Goal: Transaction & Acquisition: Book appointment/travel/reservation

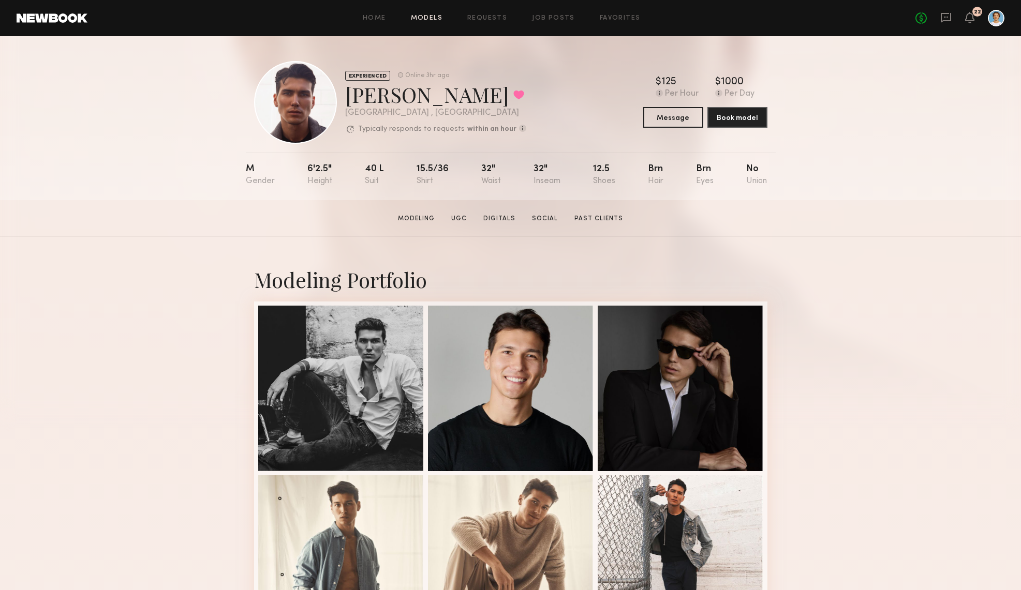
click at [422, 20] on link "Models" at bounding box center [427, 18] width 32 height 7
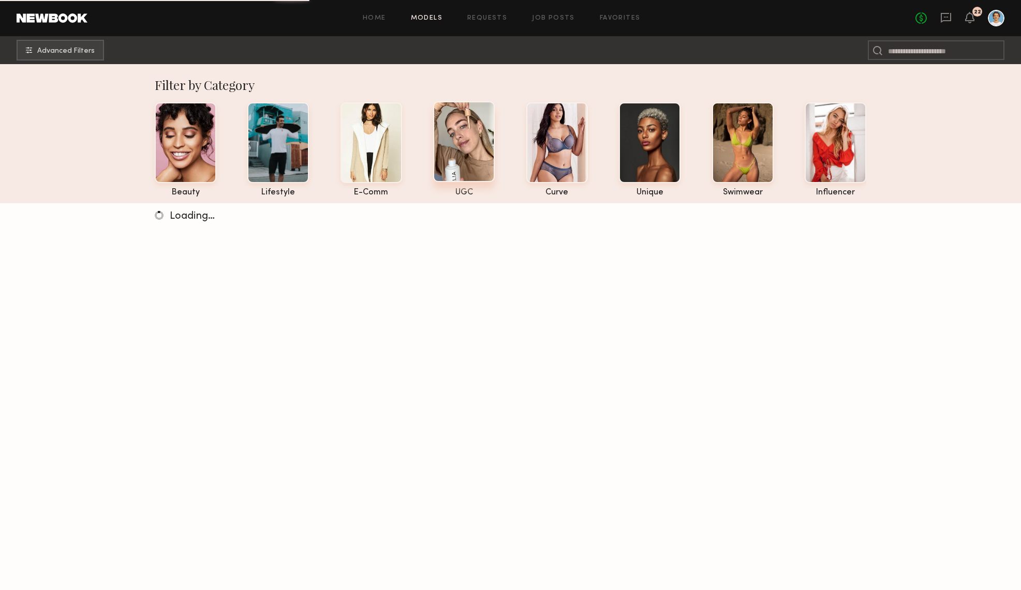
click at [462, 143] on div at bounding box center [464, 141] width 62 height 81
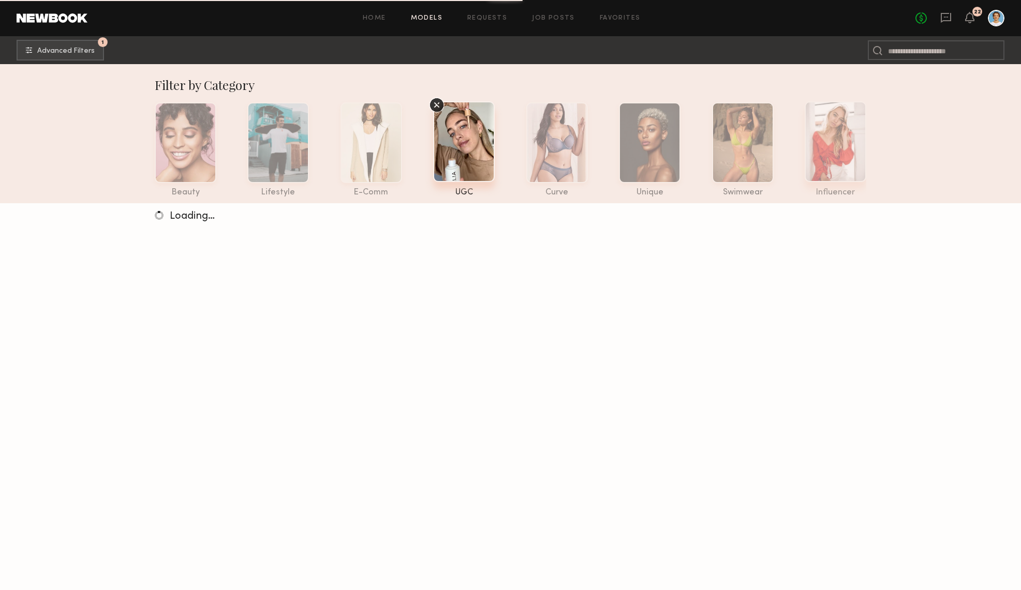
click at [842, 135] on div at bounding box center [836, 141] width 62 height 81
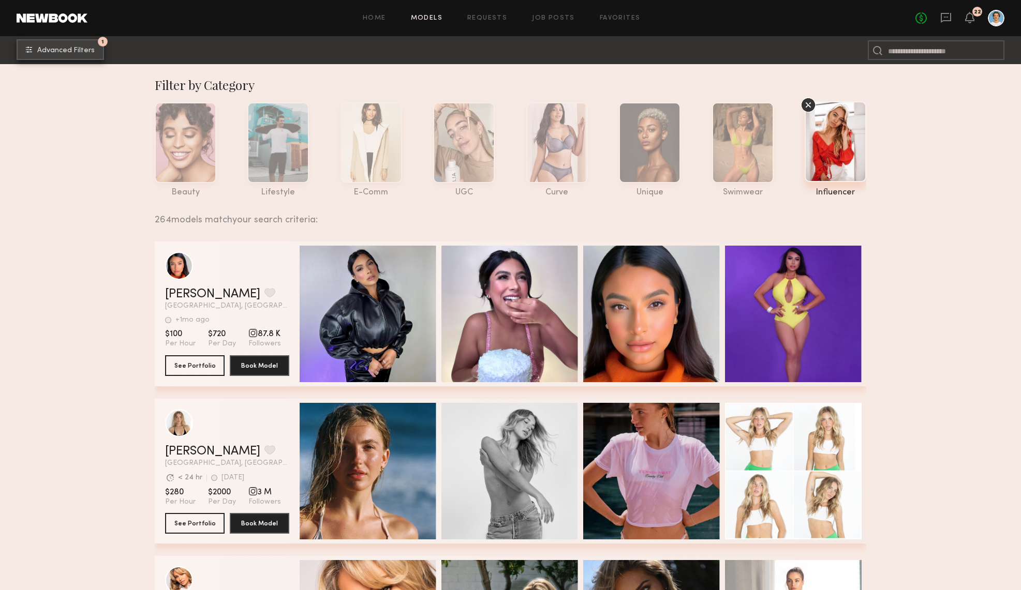
click at [67, 54] on button "1 Advanced Filters" at bounding box center [60, 49] width 87 height 21
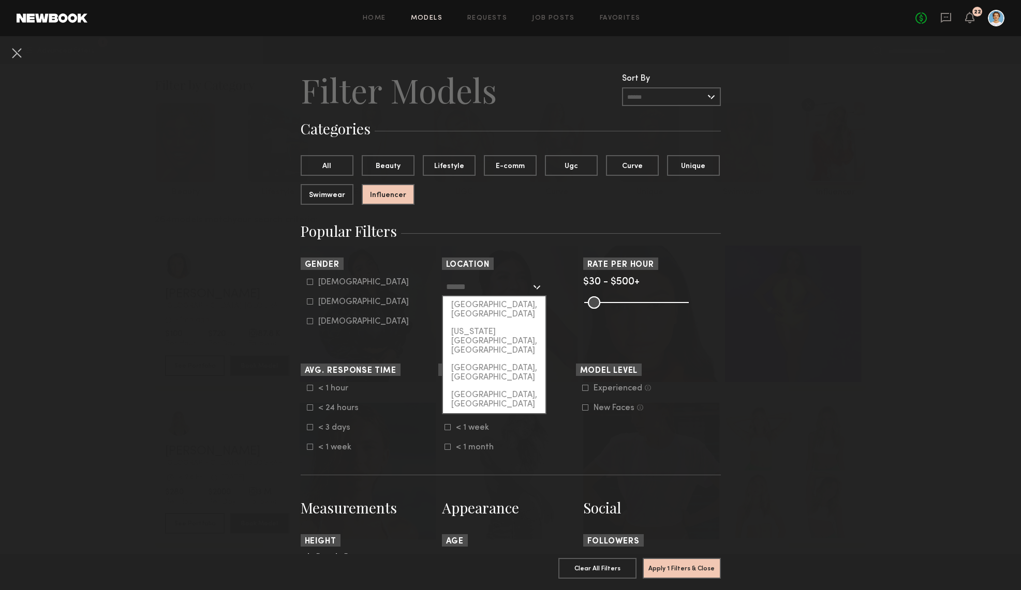
click at [519, 284] on input "text" at bounding box center [488, 287] width 85 height 18
click at [508, 303] on div "[GEOGRAPHIC_DATA], [GEOGRAPHIC_DATA]" at bounding box center [494, 309] width 102 height 27
type input "**********"
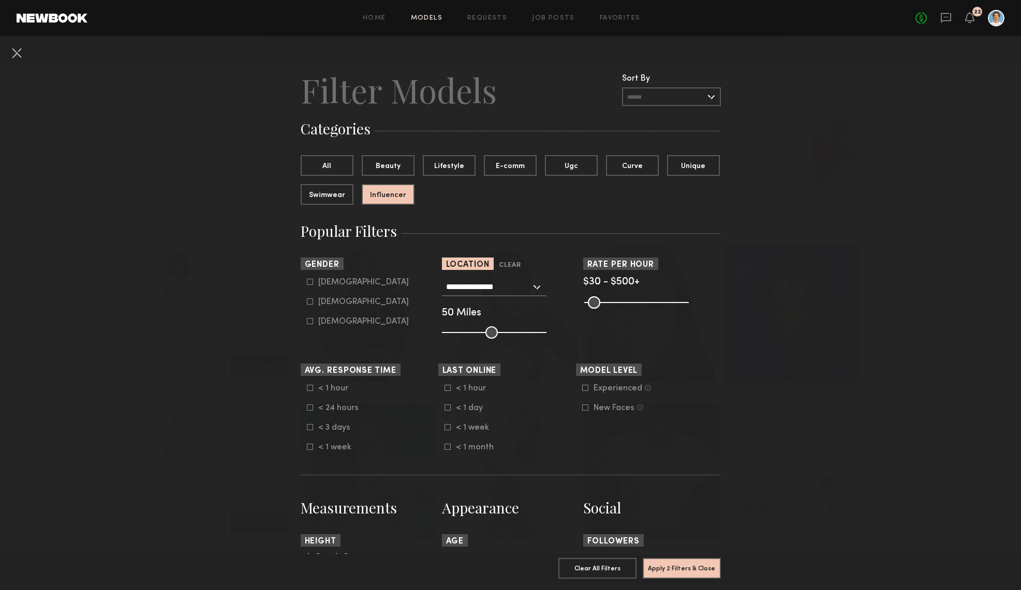
click at [510, 289] on input "**********" at bounding box center [488, 287] width 85 height 18
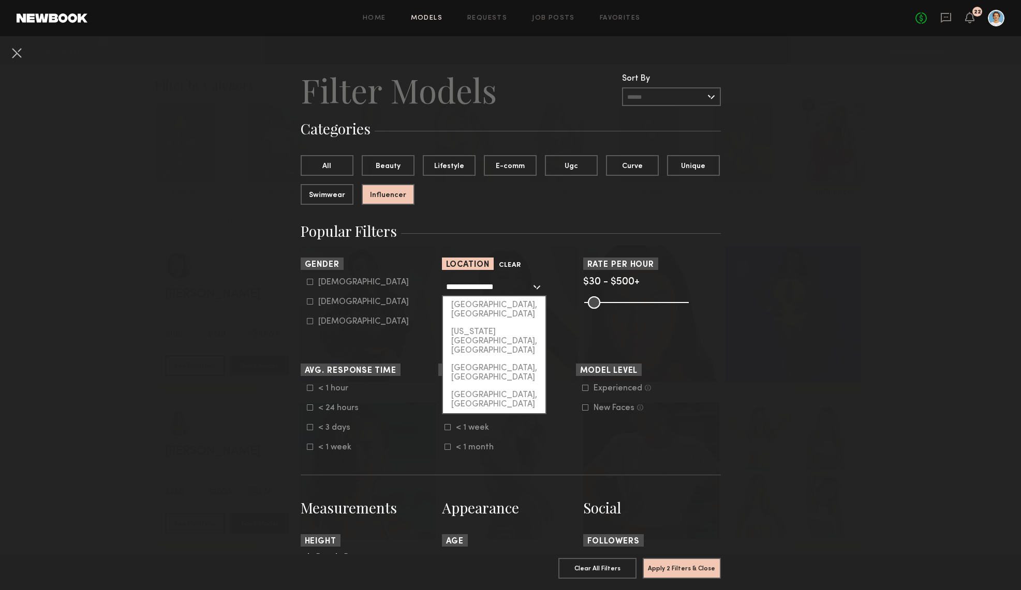
click at [510, 264] on button "Clear" at bounding box center [510, 266] width 22 height 12
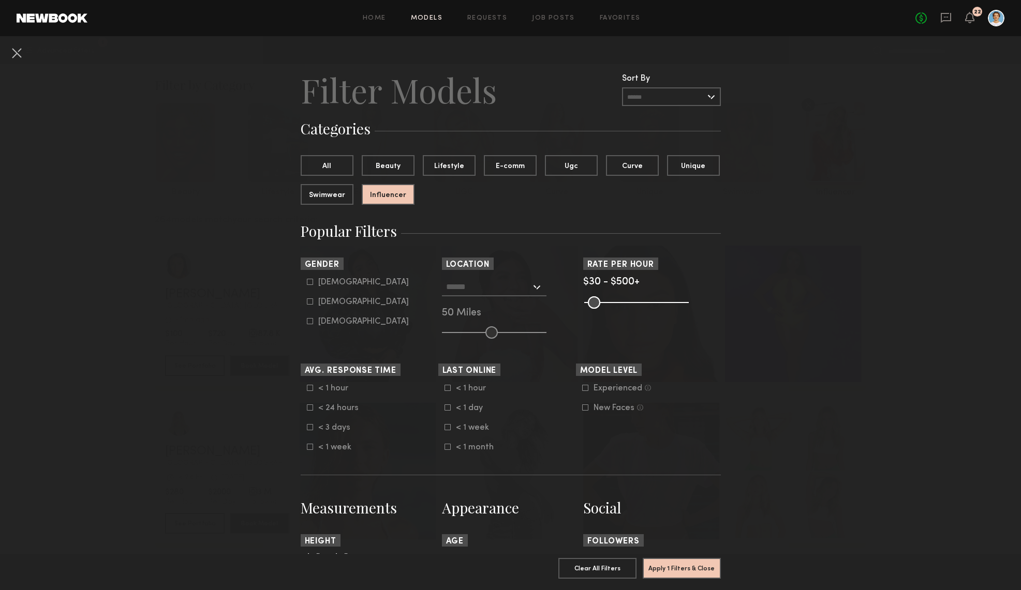
click at [307, 303] on icon at bounding box center [310, 302] width 6 height 6
type input "**"
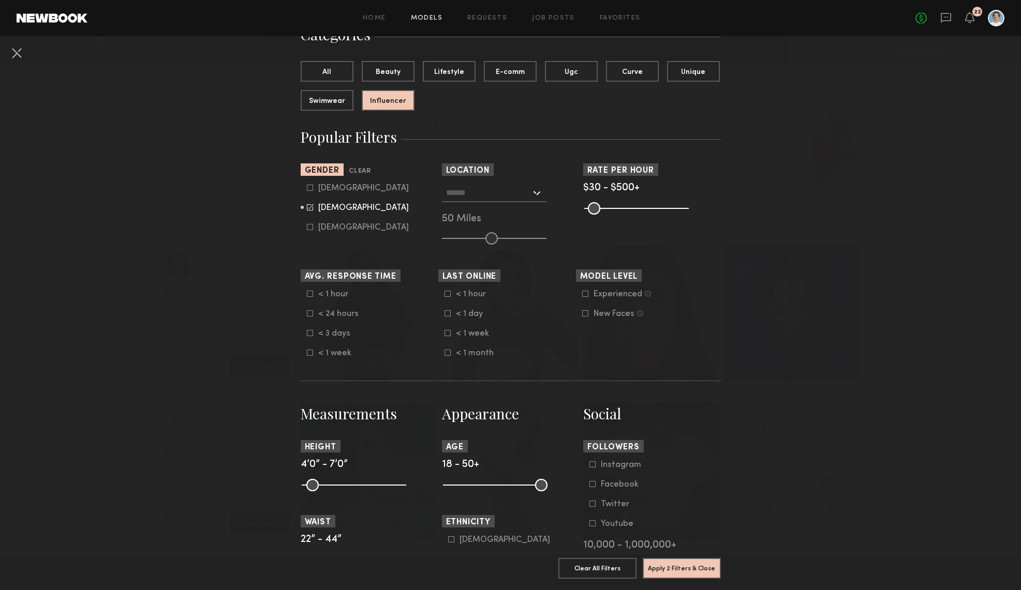
scroll to position [230, 0]
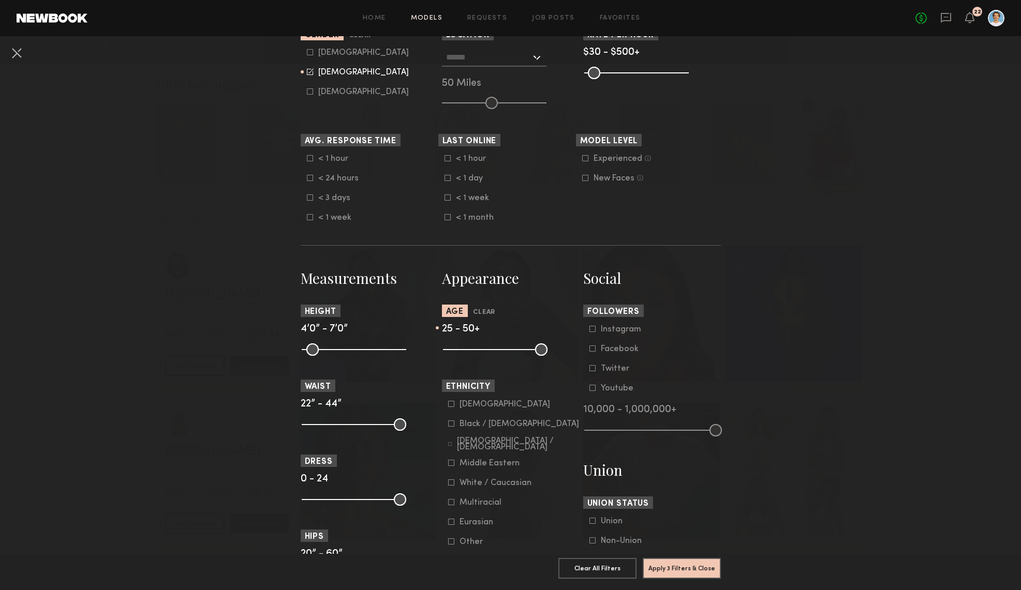
drag, startPoint x: 450, startPoint y: 354, endPoint x: 469, endPoint y: 354, distance: 19.1
type input "**"
click at [469, 354] on input "range" at bounding box center [495, 350] width 105 height 12
drag, startPoint x: 538, startPoint y: 351, endPoint x: 513, endPoint y: 353, distance: 24.9
type input "**"
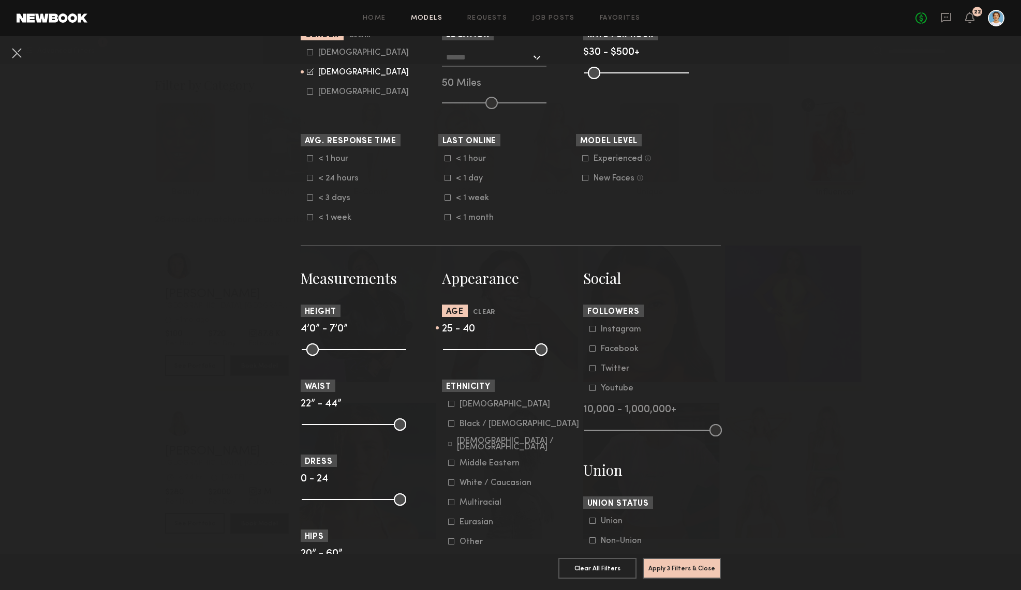
click at [513, 353] on input "range" at bounding box center [495, 350] width 105 height 12
click at [674, 565] on button "Apply 3 Filters & Close" at bounding box center [682, 568] width 78 height 21
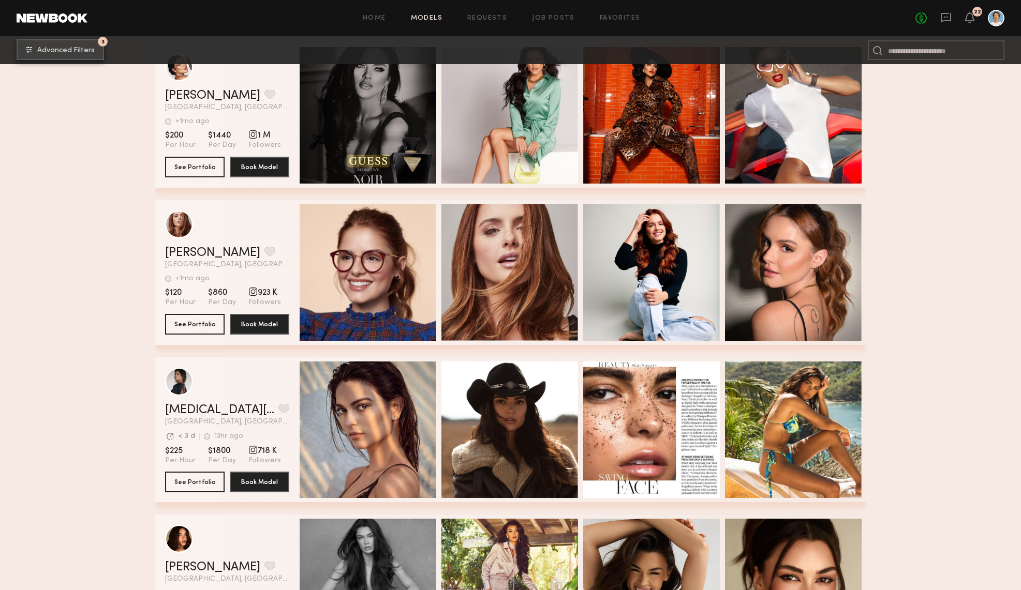
scroll to position [984, 0]
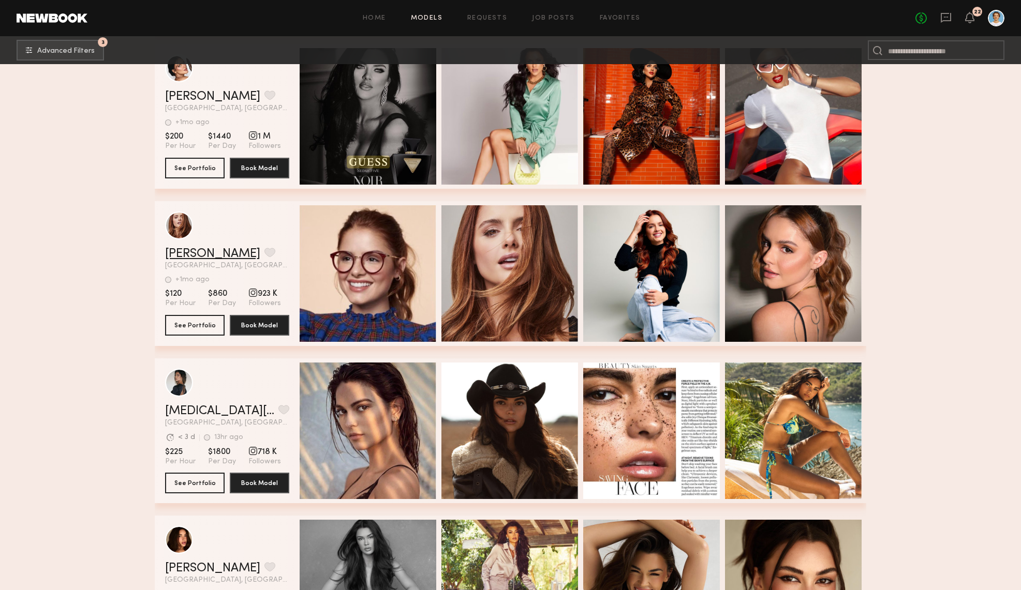
click at [199, 255] on link "Camila S." at bounding box center [212, 254] width 95 height 12
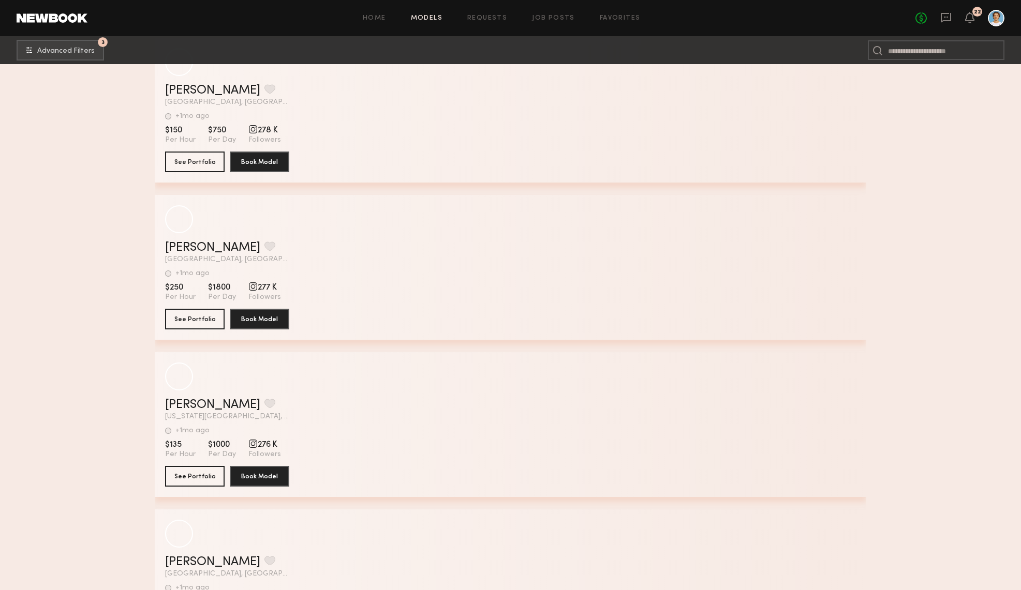
scroll to position [4006, 0]
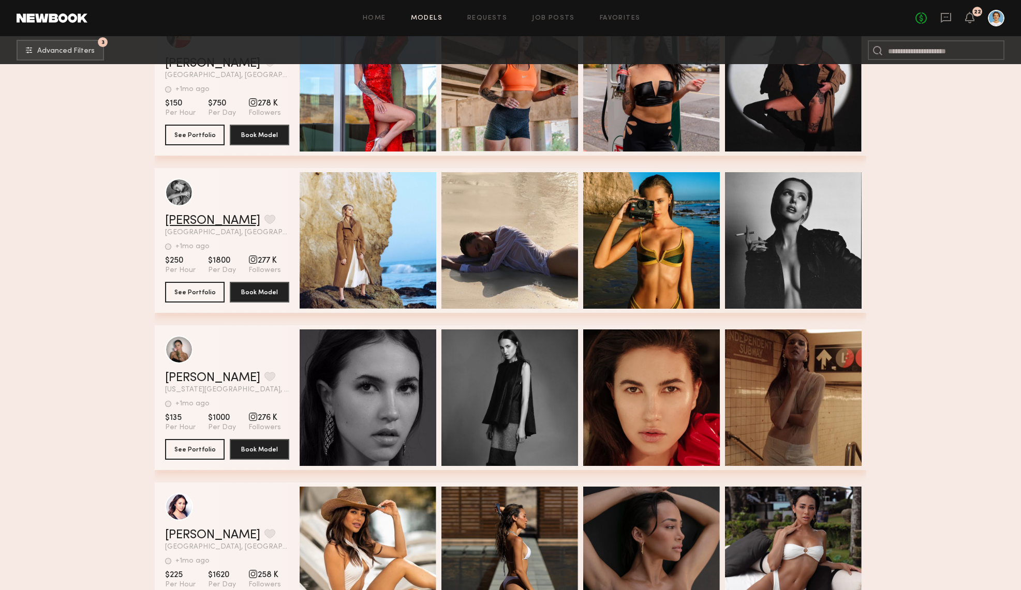
click at [203, 218] on link "Alexis B." at bounding box center [212, 221] width 95 height 12
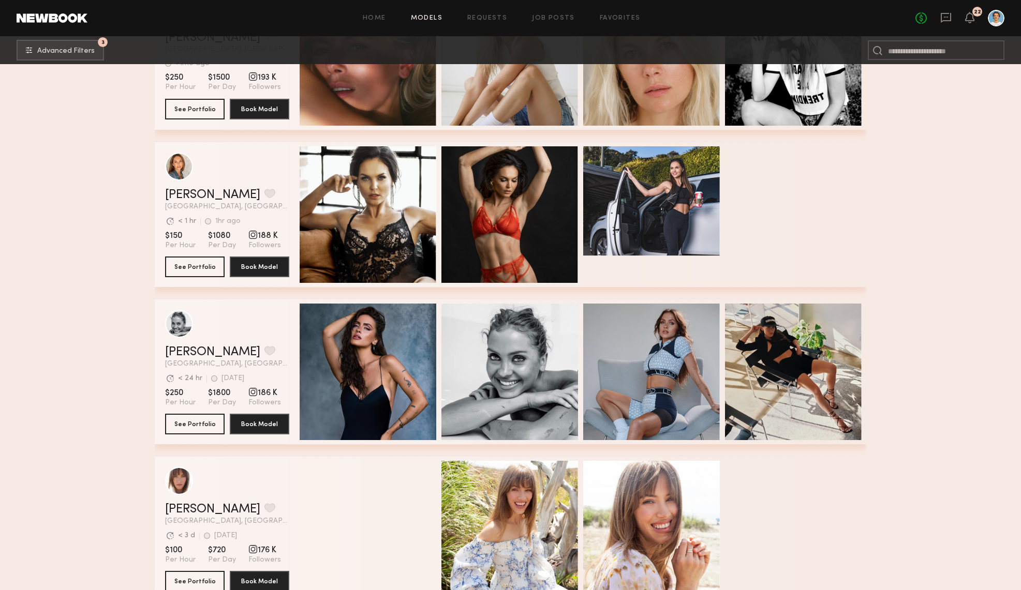
scroll to position [5808, 0]
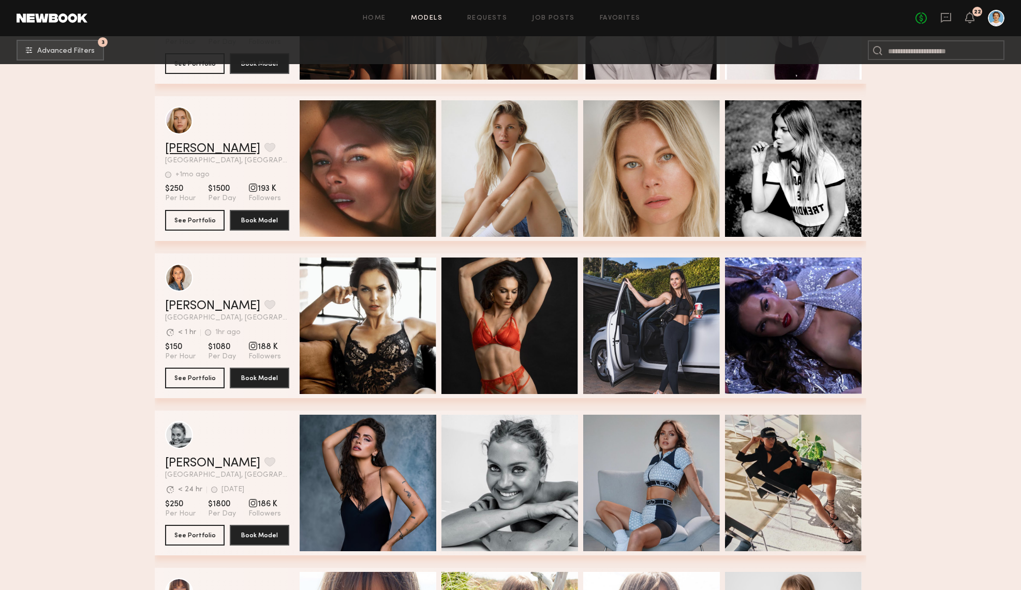
click at [185, 146] on link "Chrissy B." at bounding box center [212, 149] width 95 height 12
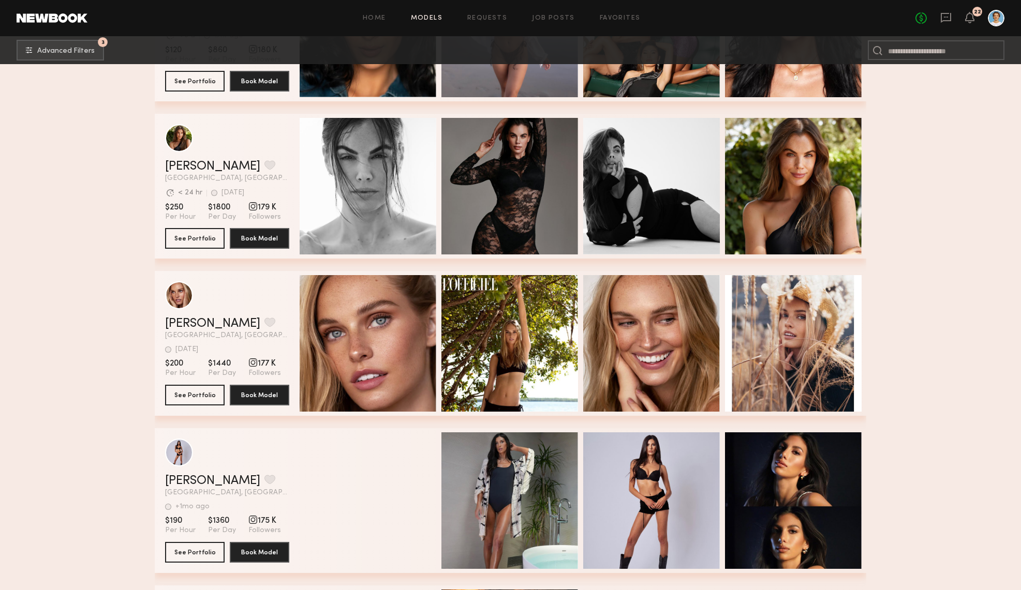
scroll to position [6576, 0]
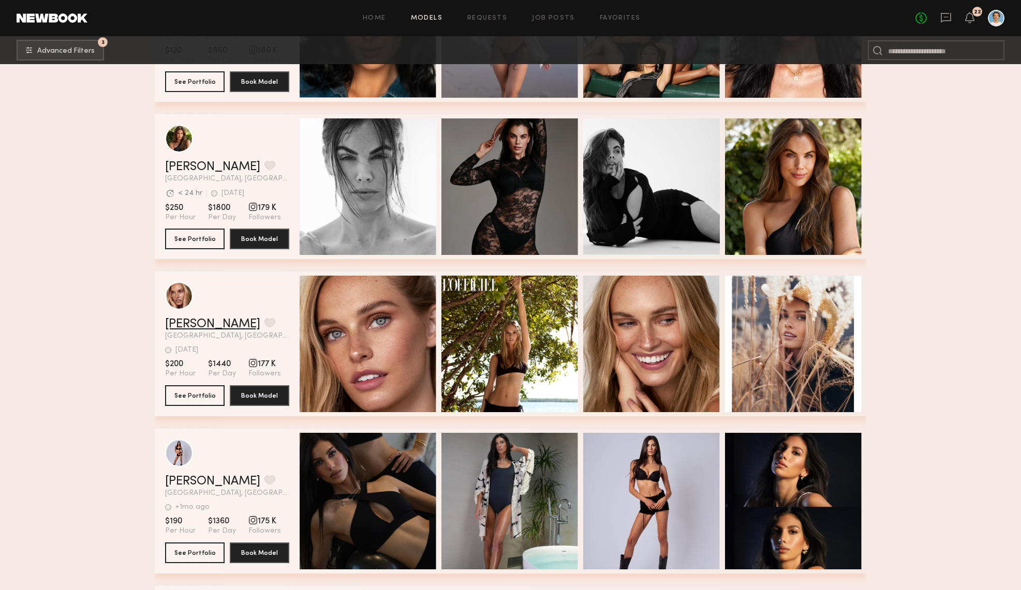
click at [195, 324] on link "Emma D." at bounding box center [212, 324] width 95 height 12
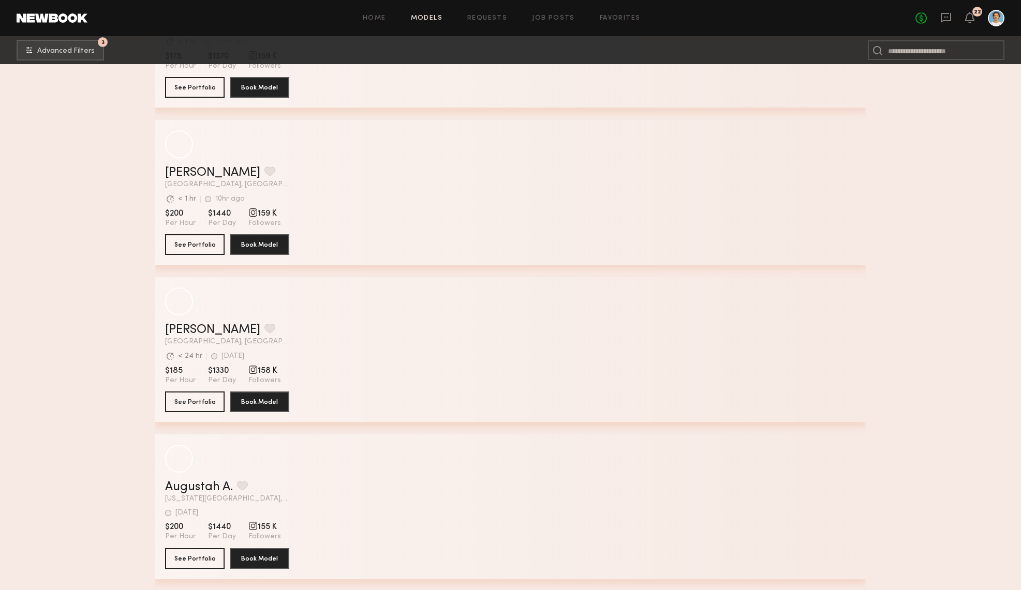
scroll to position [7828, 0]
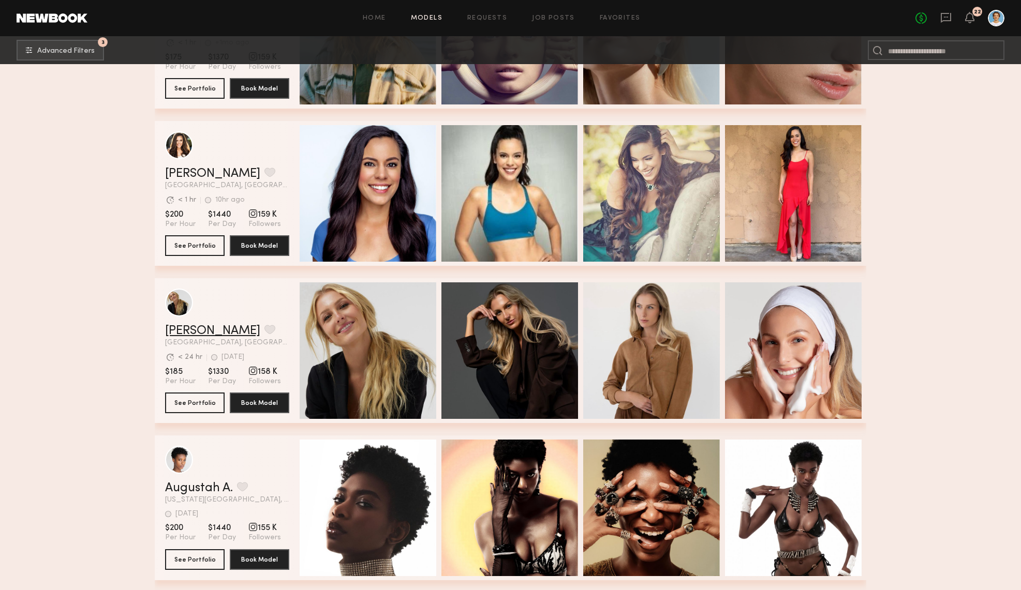
click at [179, 333] on link "Allison V." at bounding box center [212, 331] width 95 height 12
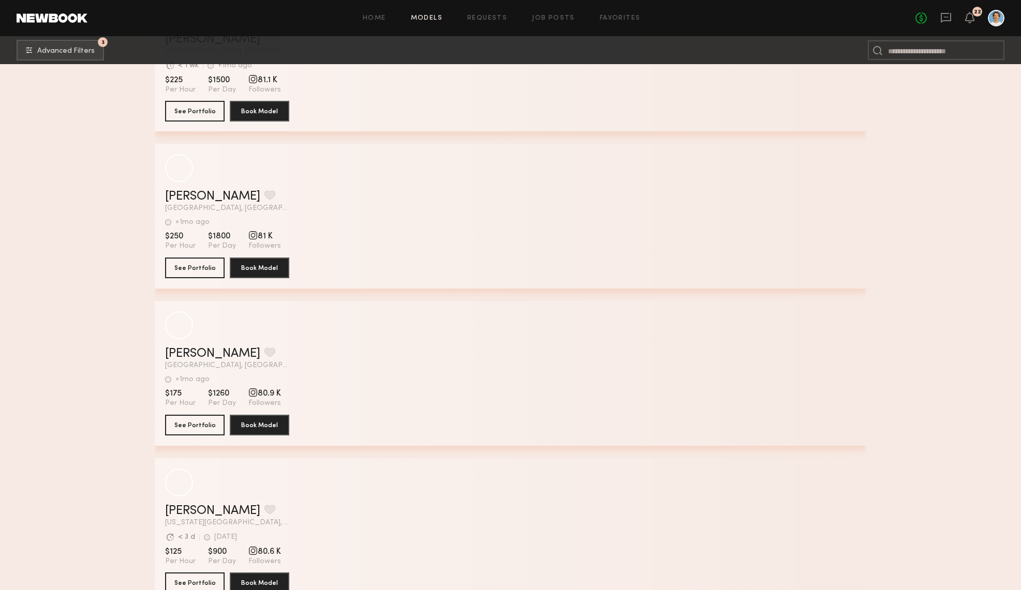
scroll to position [17998, 0]
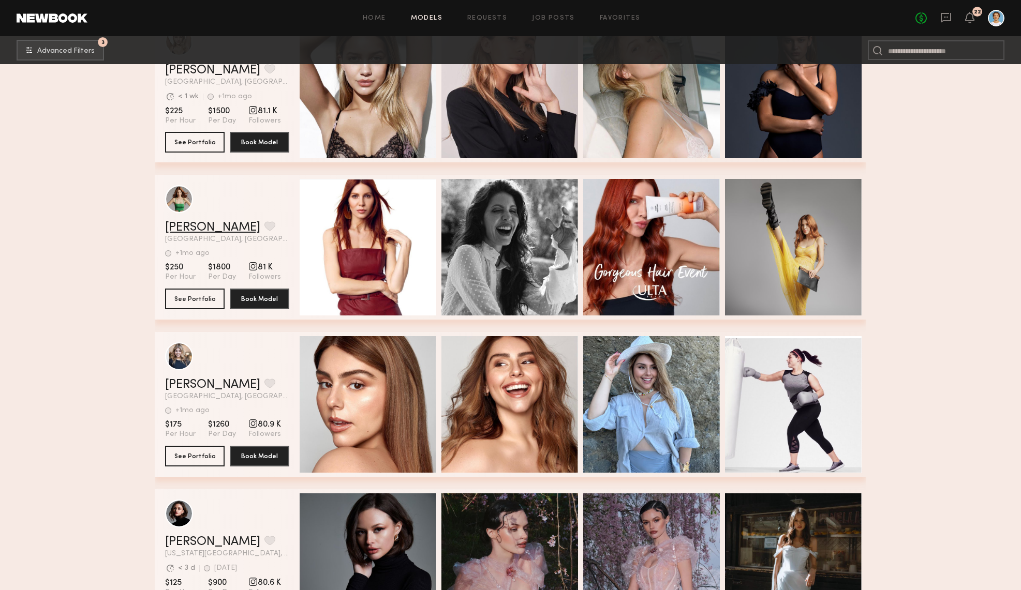
click at [200, 231] on link "Carmen P." at bounding box center [212, 227] width 95 height 12
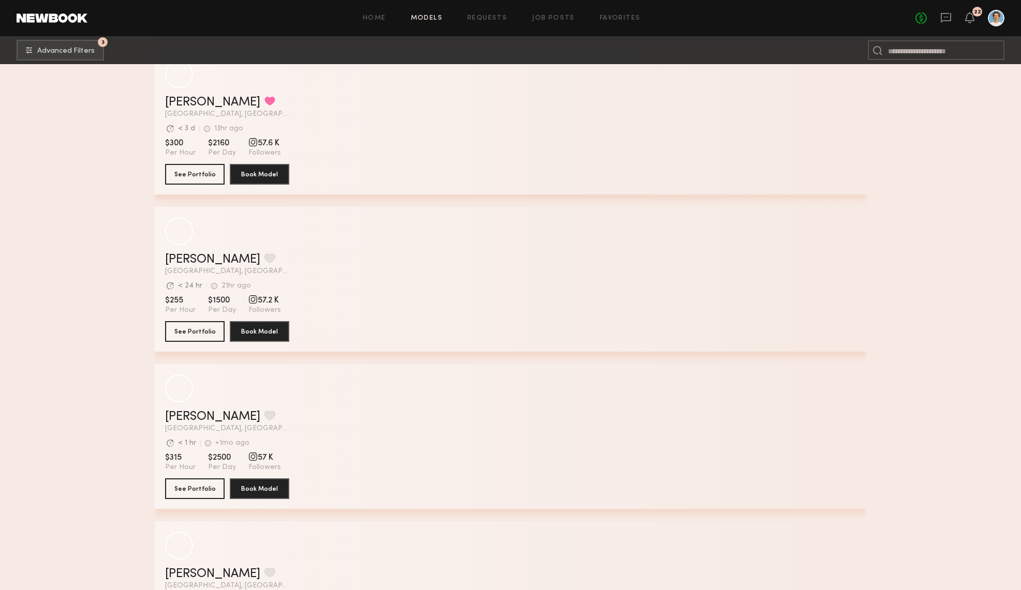
scroll to position [25118, 0]
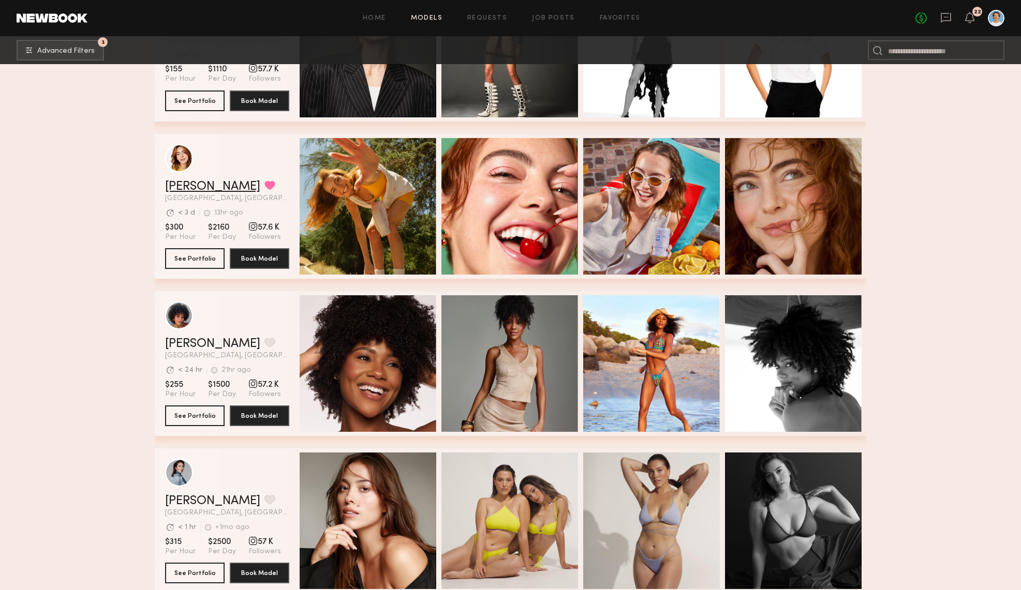
click at [186, 186] on link "[PERSON_NAME]" at bounding box center [212, 187] width 95 height 12
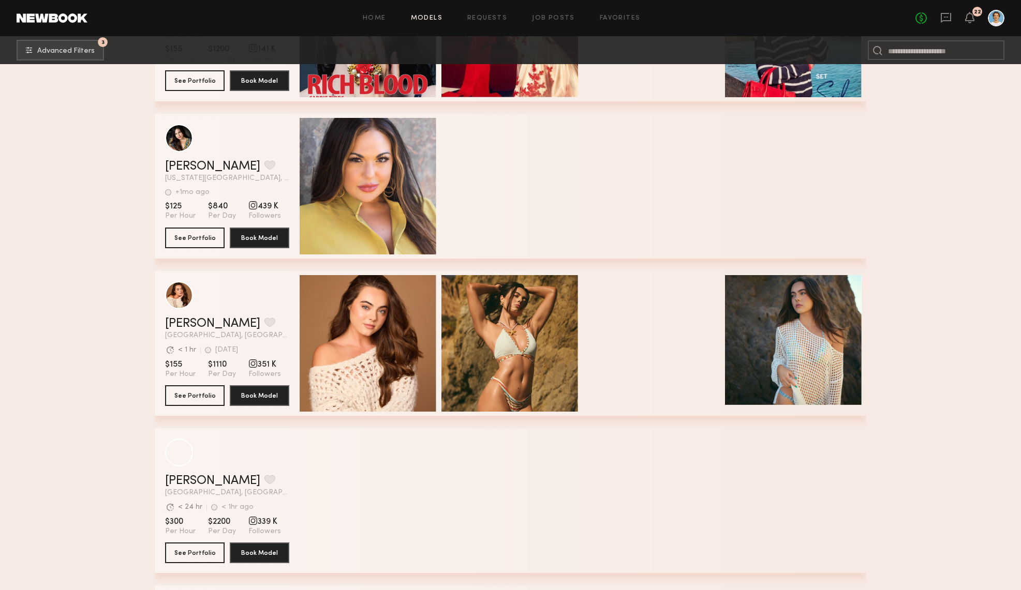
scroll to position [2368, 0]
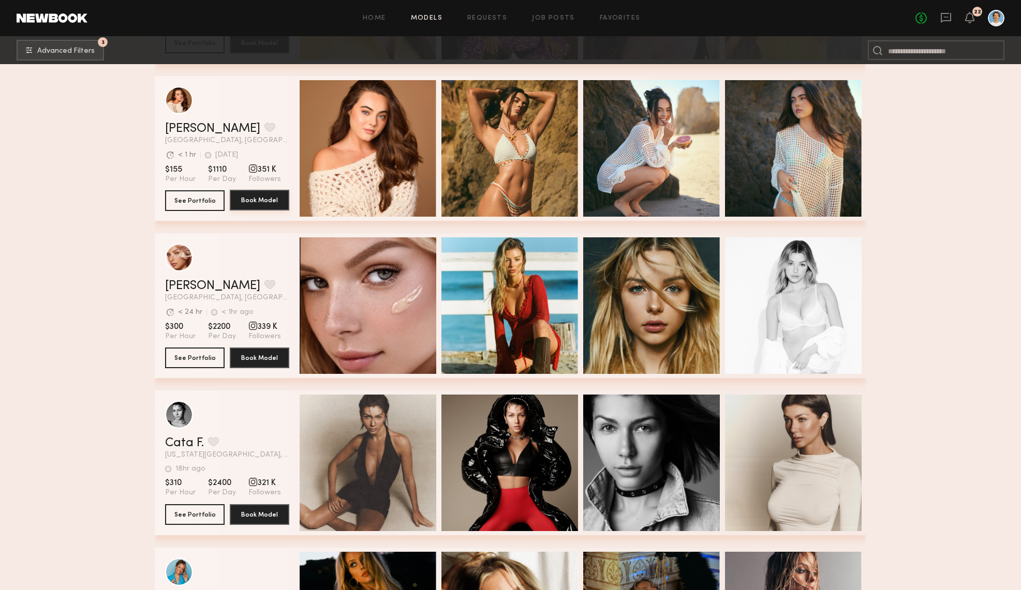
click at [262, 200] on button "Book Model" at bounding box center [260, 200] width 60 height 21
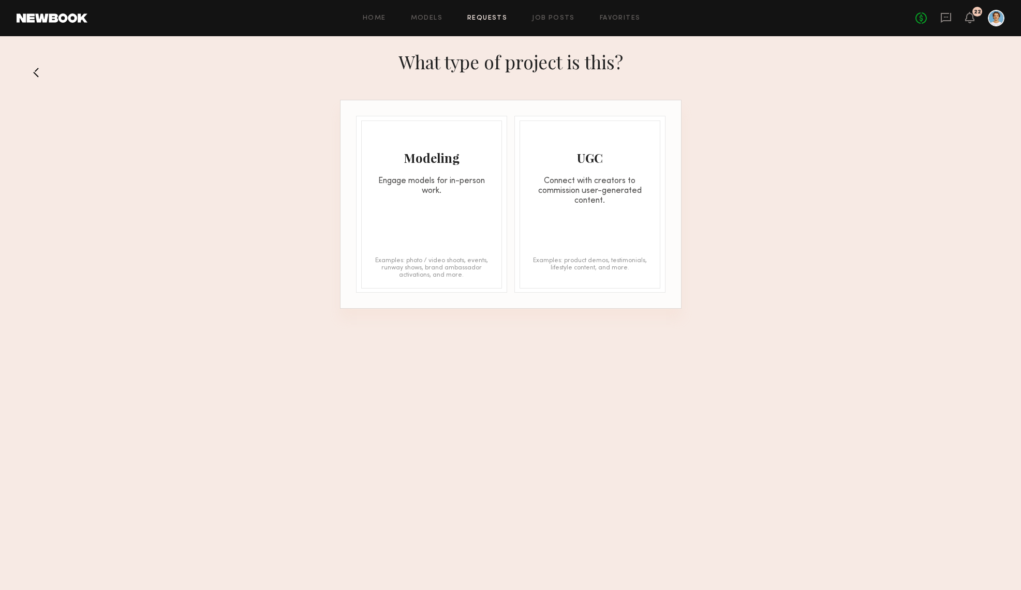
click at [591, 227] on div "UGC Connect with creators to commission user-generated content. Examples: produ…" at bounding box center [589, 205] width 141 height 168
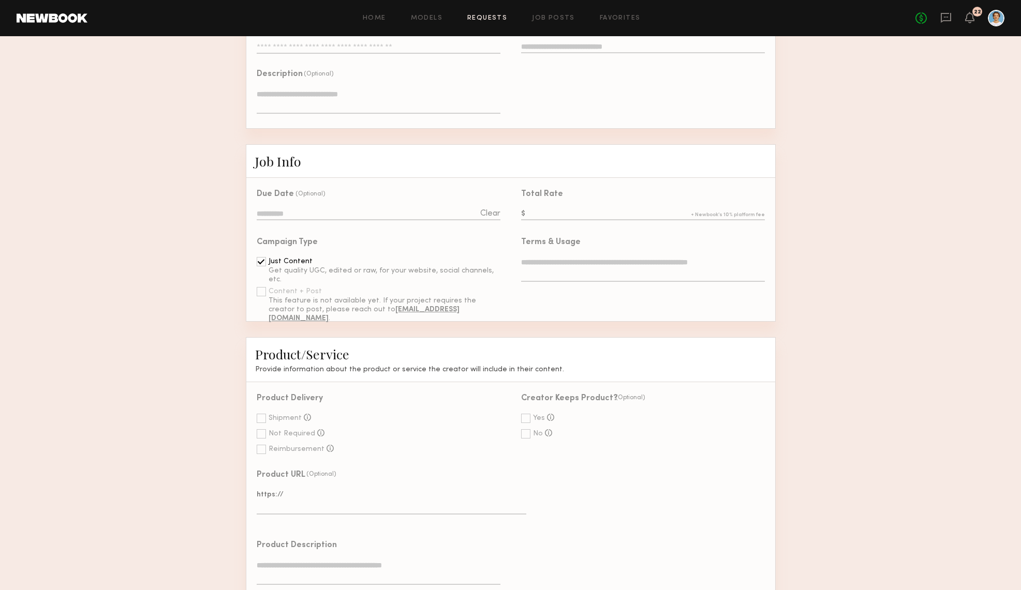
scroll to position [163, 0]
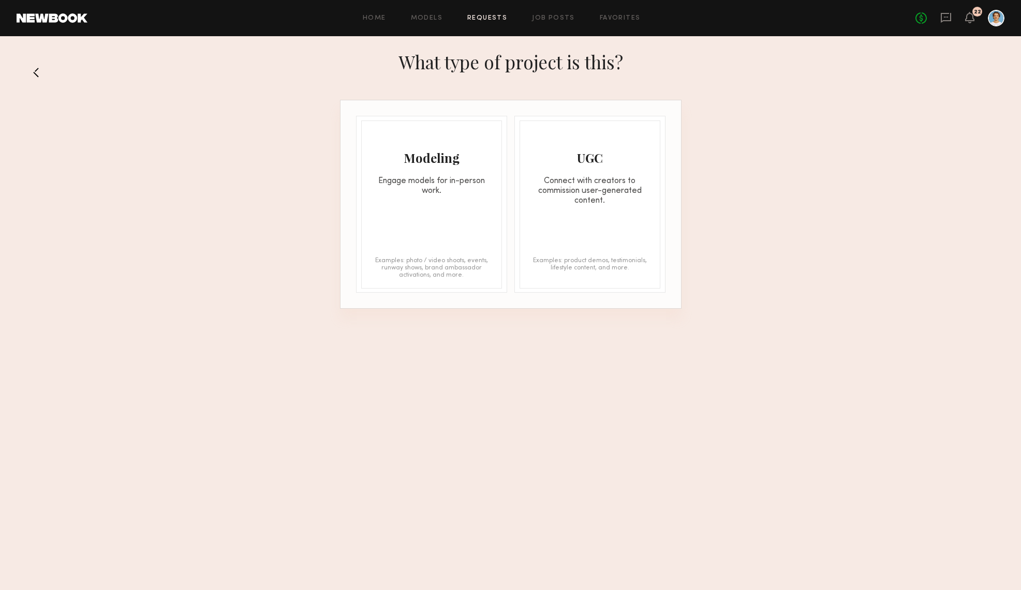
click at [616, 214] on div "UGC Connect with creators to commission user-generated content. Examples: produ…" at bounding box center [589, 205] width 141 height 168
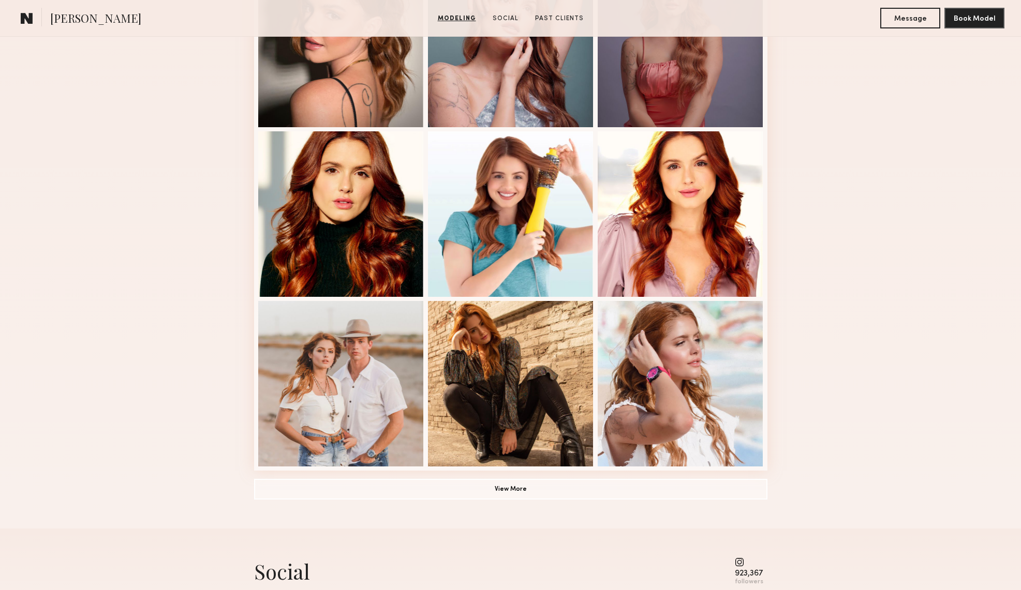
scroll to position [700, 0]
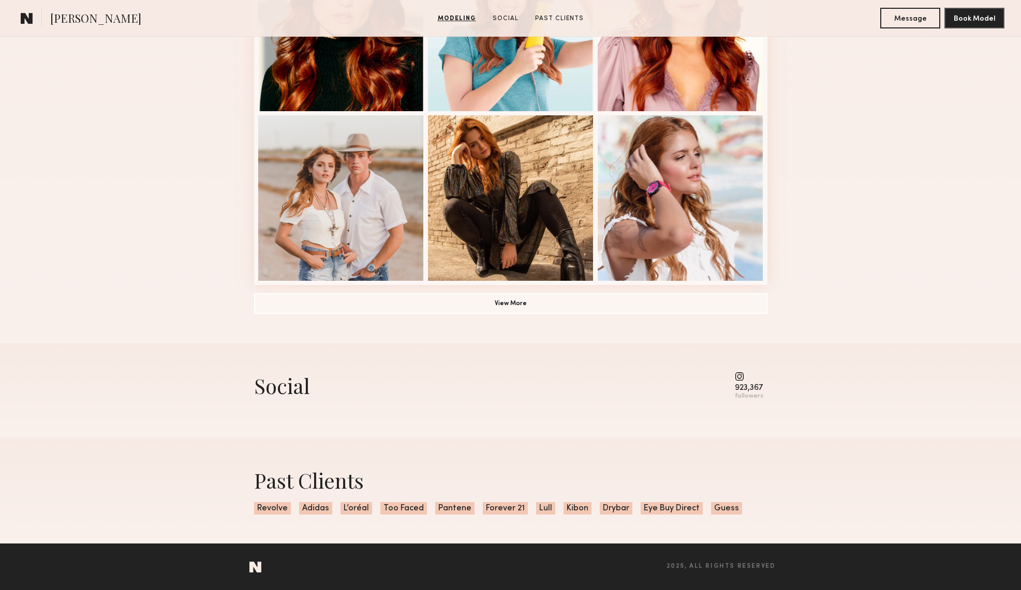
click at [745, 390] on div "923,367" at bounding box center [749, 388] width 28 height 8
click at [735, 378] on common-icon at bounding box center [749, 376] width 28 height 9
click at [704, 302] on button "View More" at bounding box center [510, 303] width 513 height 21
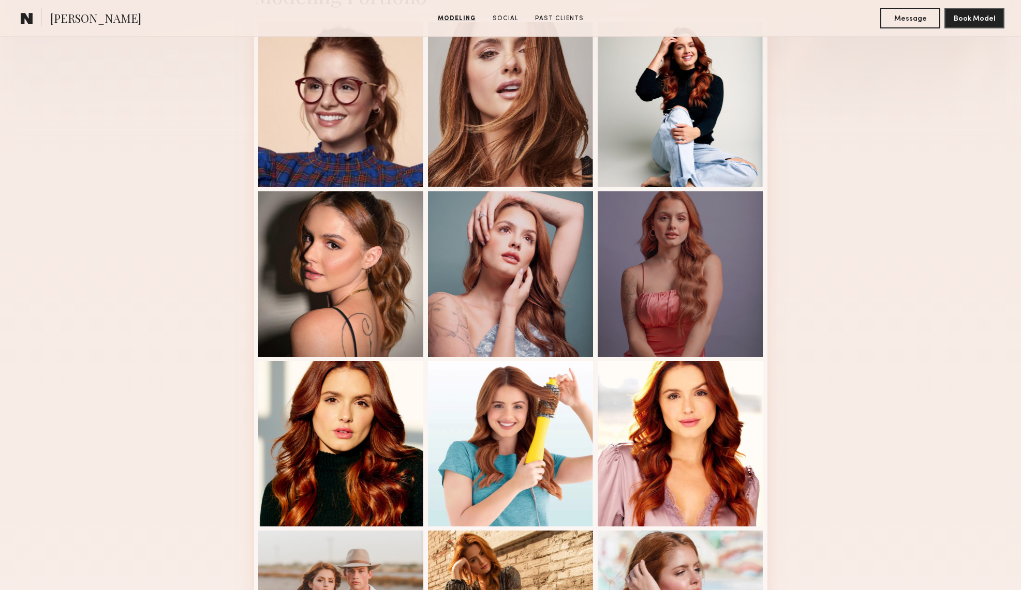
scroll to position [0, 0]
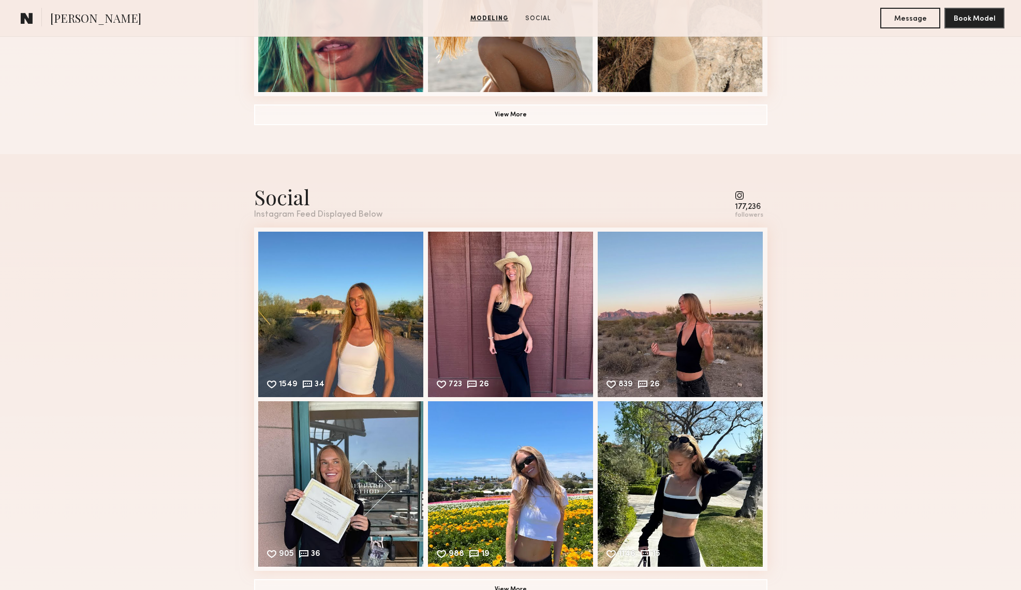
scroll to position [941, 0]
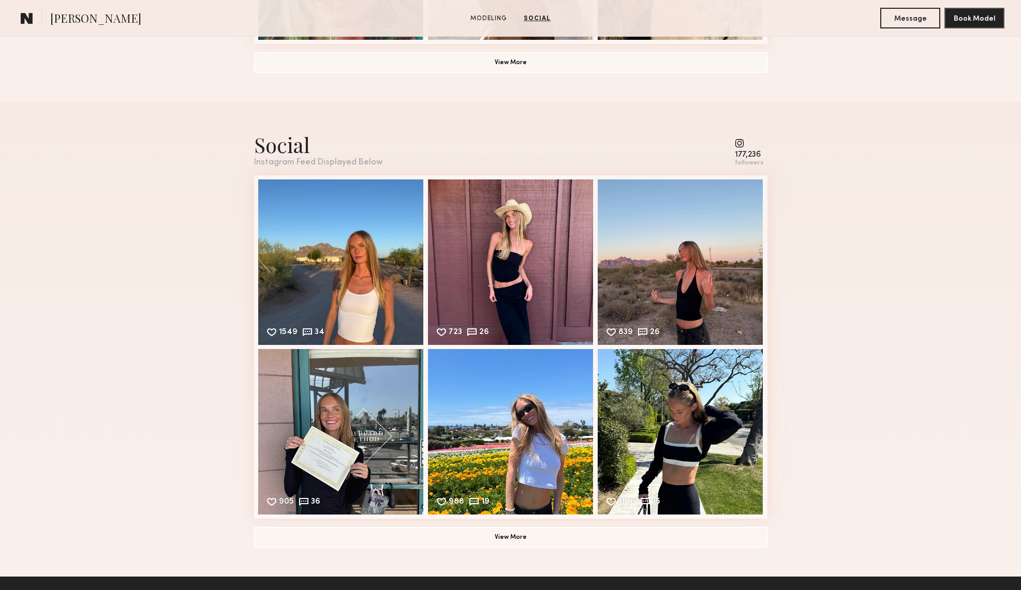
click at [733, 127] on div "Social Instagram Feed Displayed Below 177,236 followers 1549 34 Likes & comment…" at bounding box center [510, 339] width 513 height 475
click at [737, 151] on div "177,236" at bounding box center [749, 155] width 28 height 8
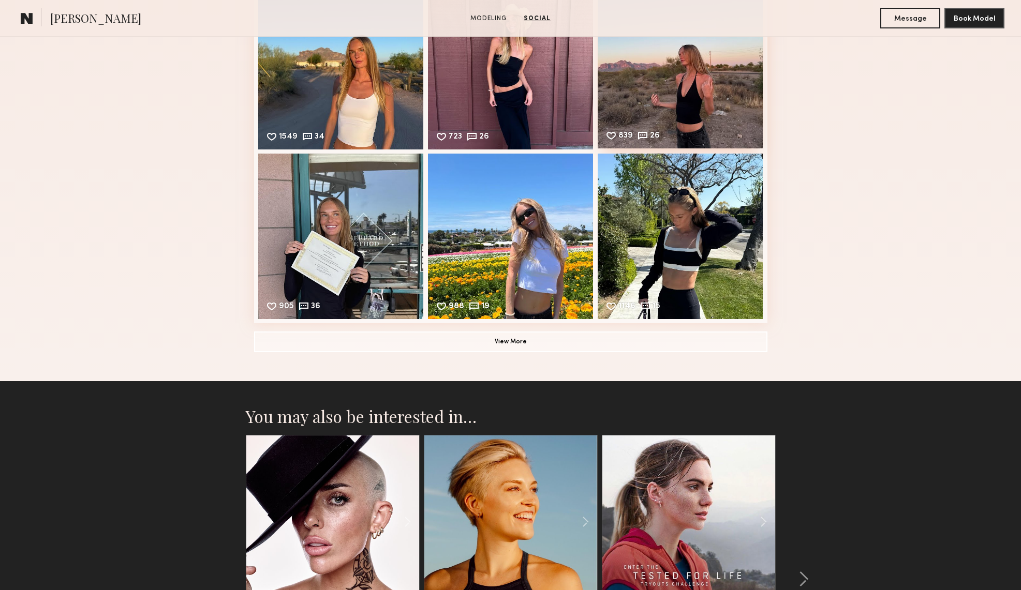
scroll to position [965, 0]
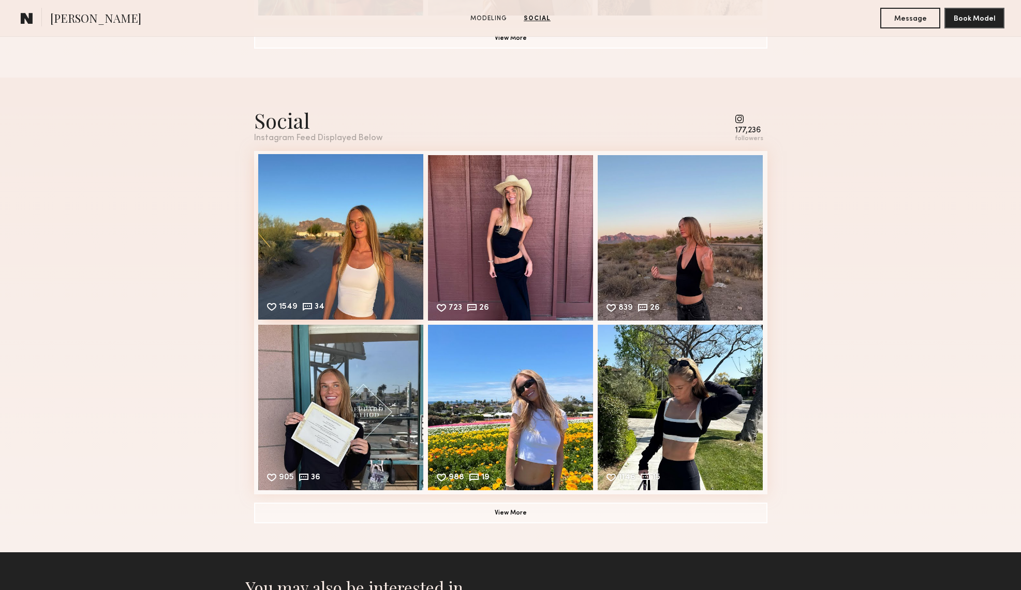
click at [374, 230] on div "1549 34 Likes & comments displayed to show model’s engagement" at bounding box center [341, 237] width 166 height 166
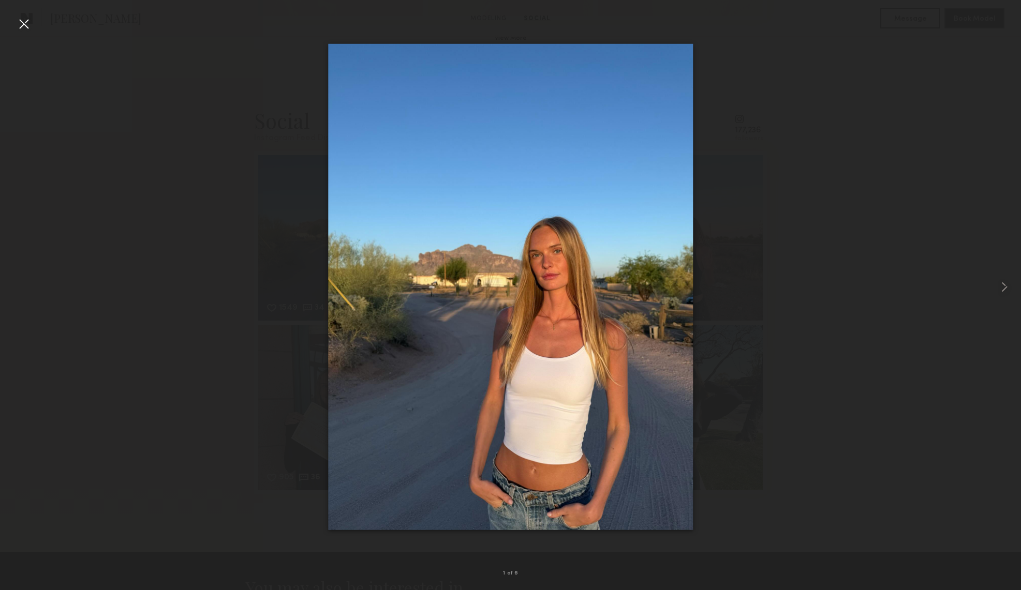
click at [804, 102] on div at bounding box center [510, 287] width 1021 height 541
click at [14, 23] on div at bounding box center [510, 287] width 1021 height 541
click at [20, 23] on div at bounding box center [24, 24] width 17 height 17
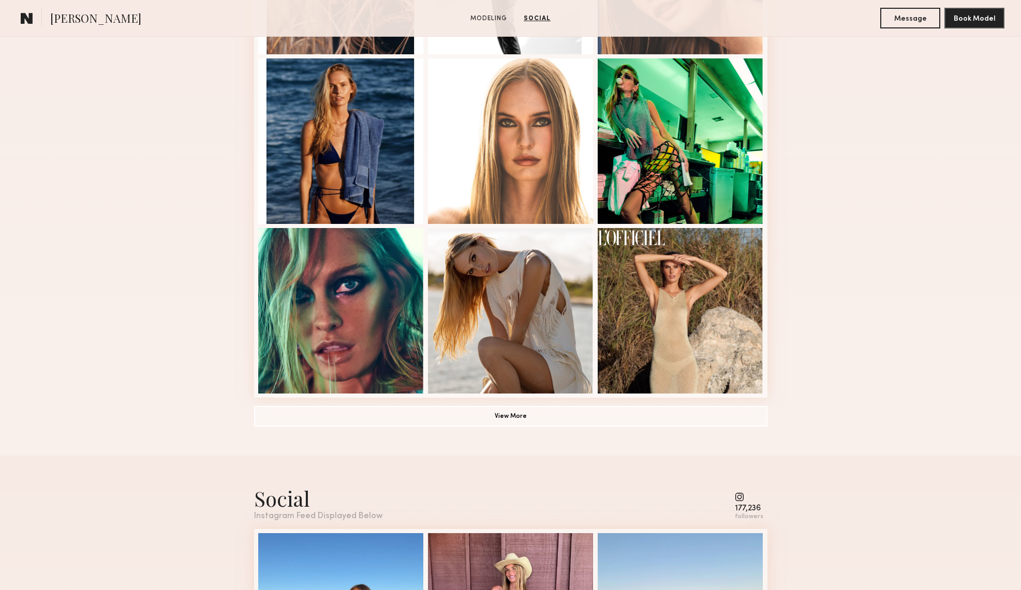
scroll to position [0, 0]
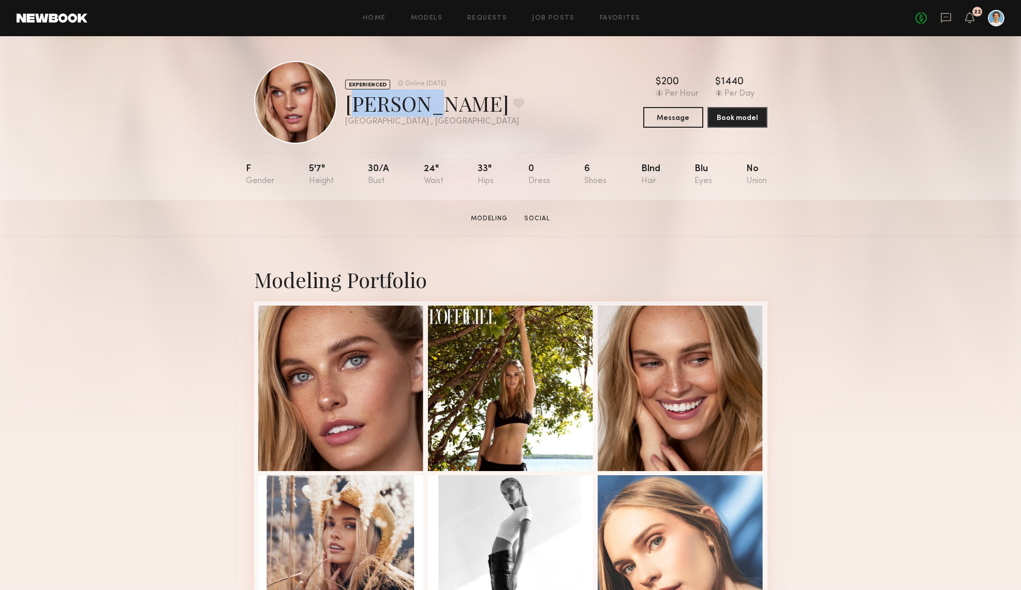
drag, startPoint x: 428, startPoint y: 108, endPoint x: 340, endPoint y: 108, distance: 87.4
click at [340, 108] on div "EXPERIENCED Online 1wk ago Emma D. Favorite Los Angeles , CA Online 1wk ago" at bounding box center [389, 102] width 270 height 83
copy div "Emma D."
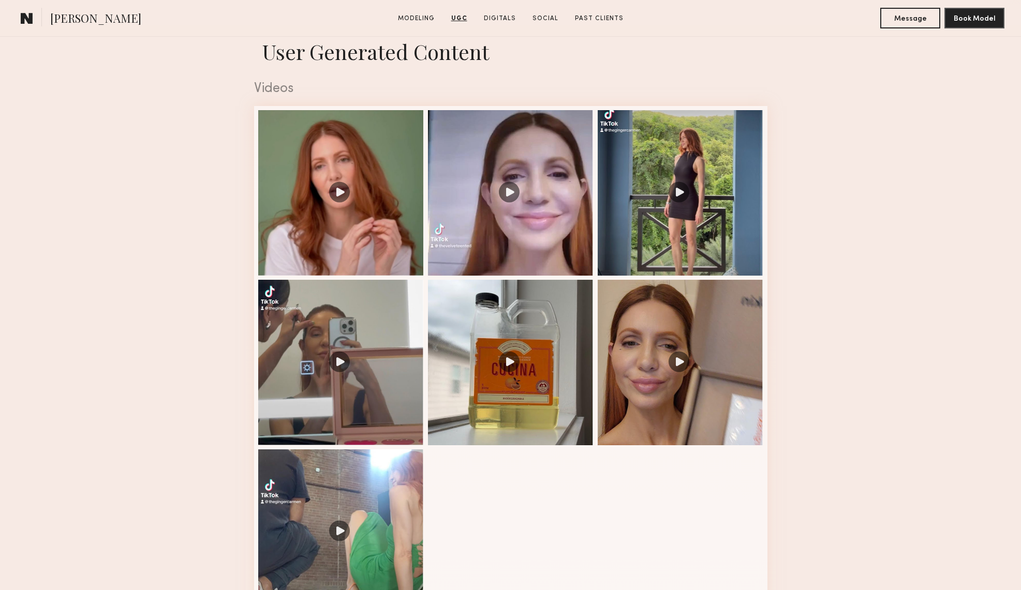
scroll to position [1015, 0]
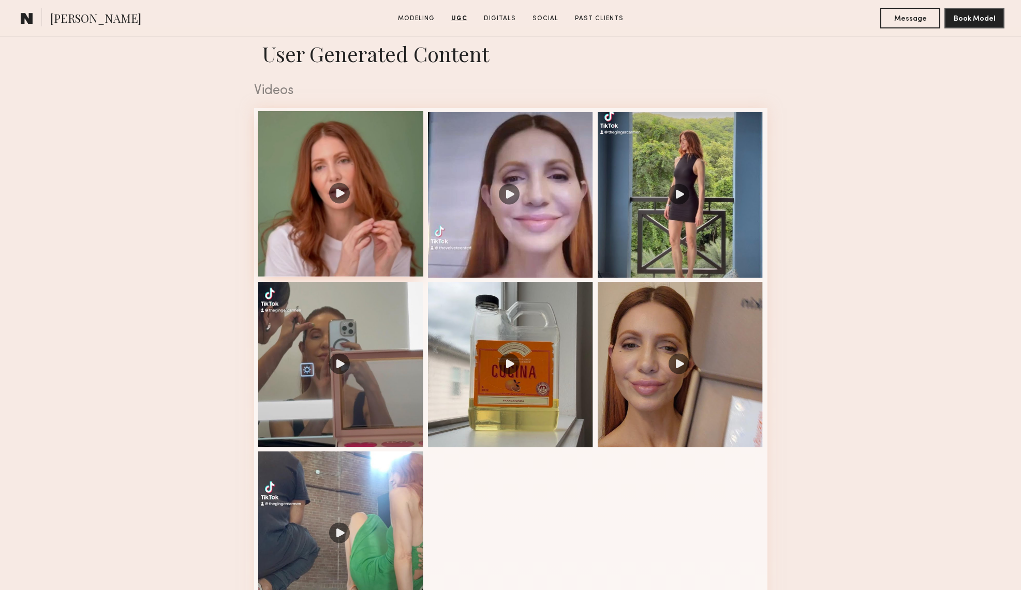
click at [329, 204] on div at bounding box center [341, 194] width 166 height 166
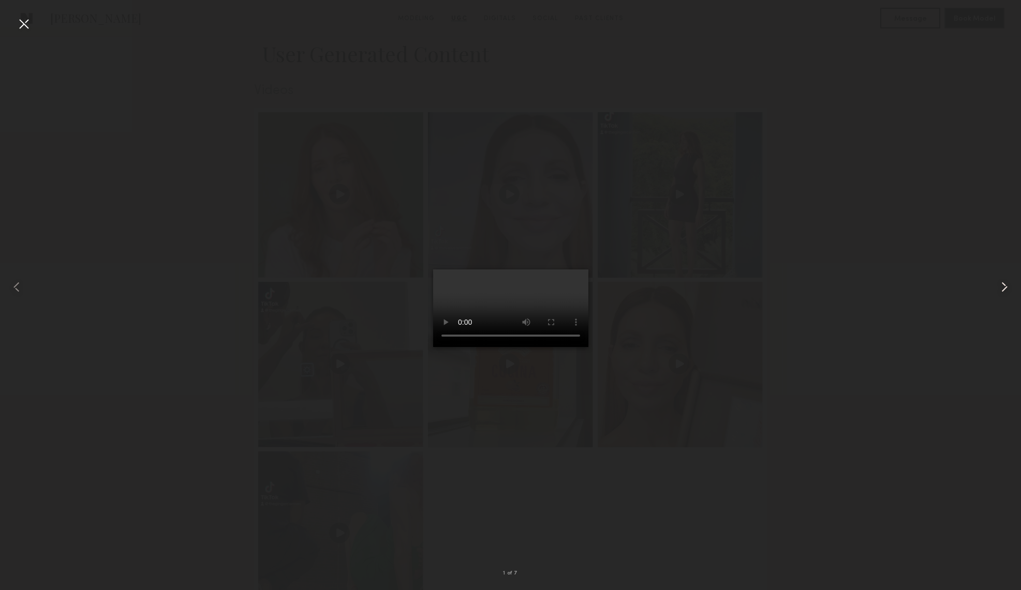
click at [1008, 287] on common-icon at bounding box center [1004, 287] width 17 height 17
click at [1002, 291] on common-icon at bounding box center [1004, 287] width 17 height 17
click at [1003, 290] on common-icon at bounding box center [1004, 287] width 17 height 17
click at [588, 270] on video at bounding box center [510, 309] width 155 height 78
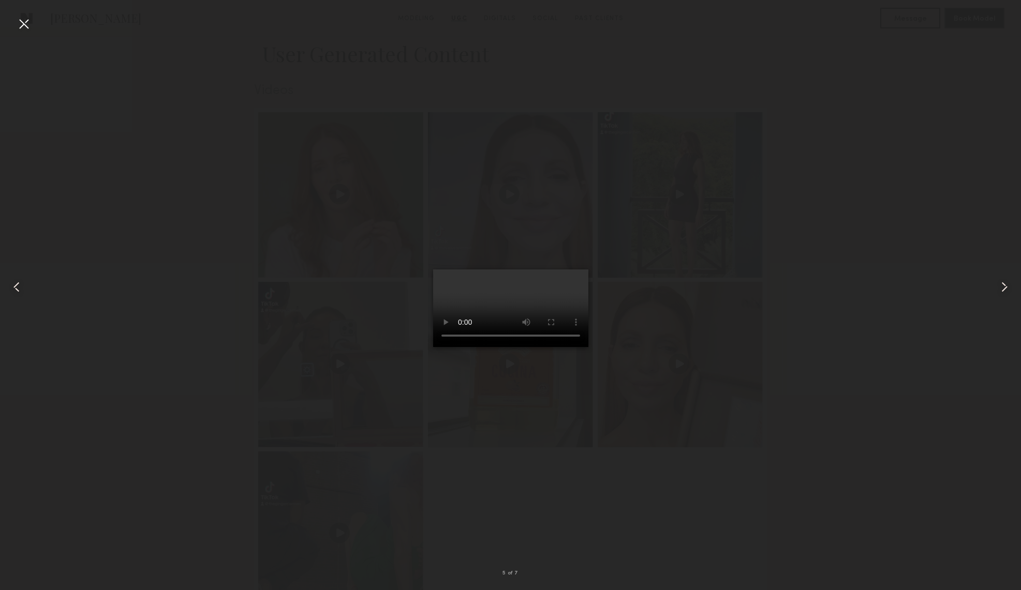
click at [999, 25] on div at bounding box center [1000, 287] width 41 height 541
click at [877, 292] on div at bounding box center [510, 287] width 1021 height 541
click at [25, 25] on div at bounding box center [24, 24] width 17 height 17
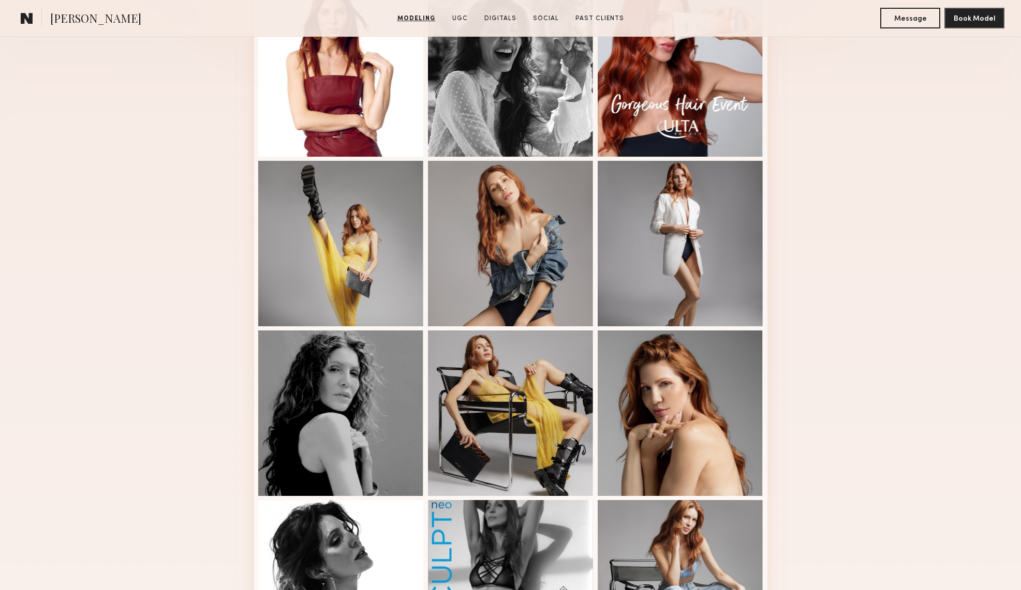
scroll to position [0, 0]
